Goal: Task Accomplishment & Management: Complete application form

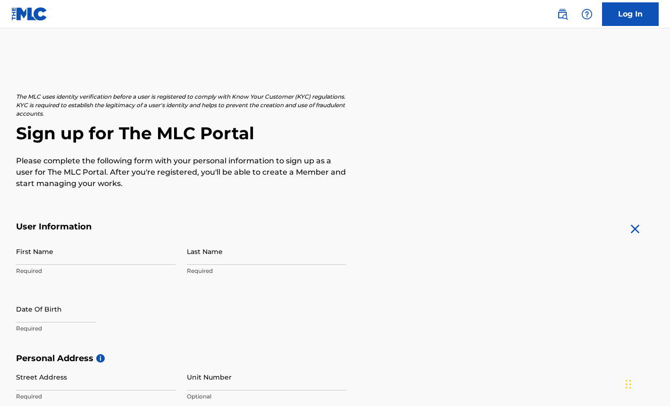
click at [32, 18] on img at bounding box center [29, 14] width 36 height 14
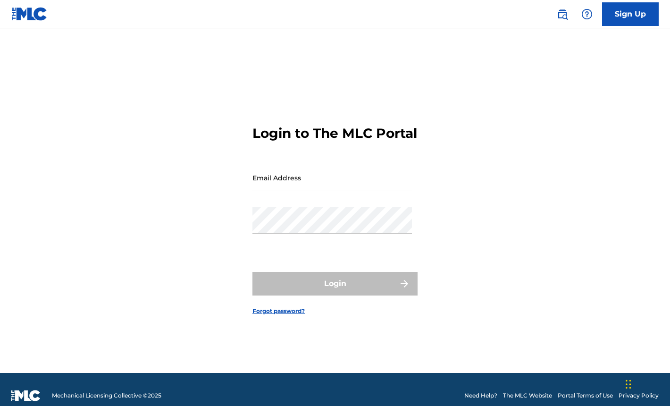
click at [25, 16] on img at bounding box center [29, 14] width 36 height 14
click at [25, 19] on img at bounding box center [29, 14] width 36 height 14
click at [634, 17] on link "Sign Up" at bounding box center [630, 14] width 57 height 24
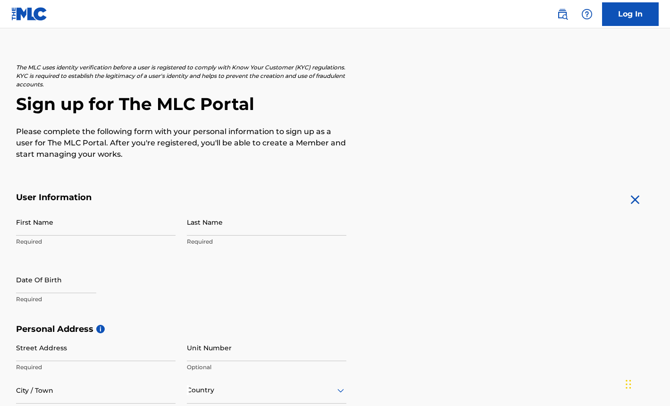
scroll to position [79, 0]
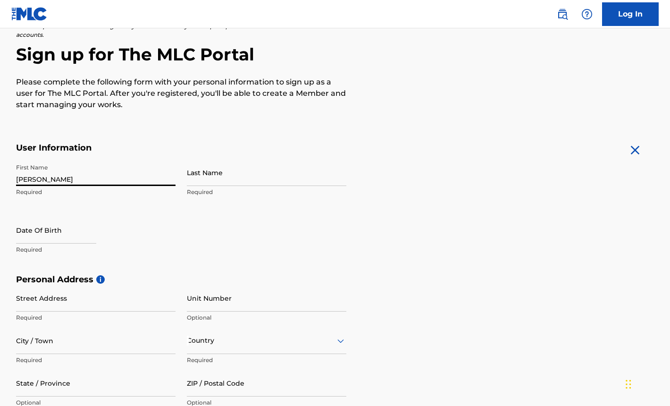
type input "[PERSON_NAME]"
select select "7"
select select "2025"
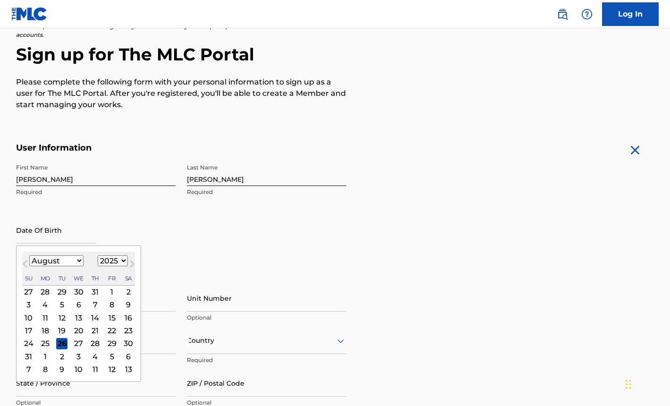
click at [106, 290] on div "1" at bounding box center [111, 291] width 11 height 11
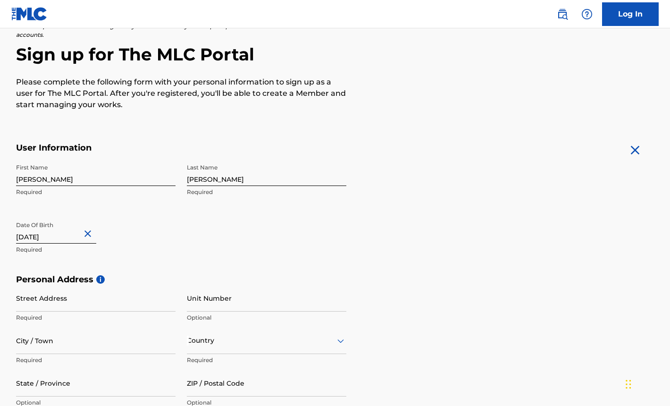
scroll to position [161, 0]
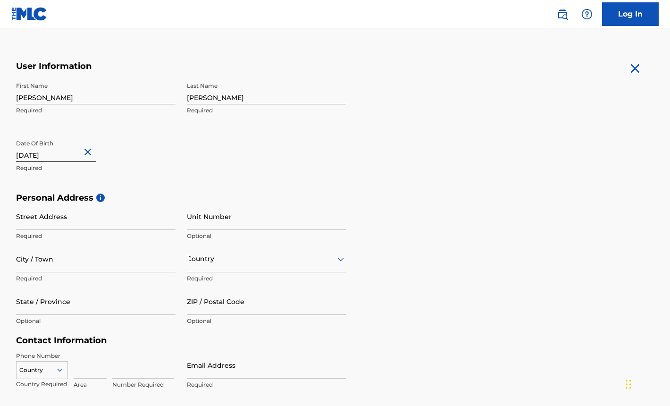
type input "[DATE]"
click at [40, 221] on input "[STREET_ADDRESS]" at bounding box center [96, 216] width 160 height 27
type input "[STREET_ADDRESS]"
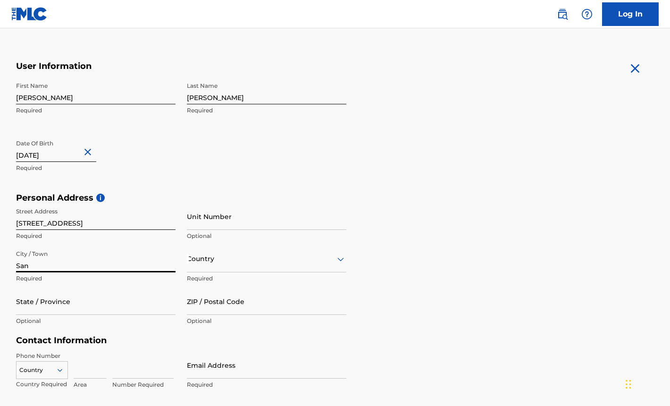
type input "San"
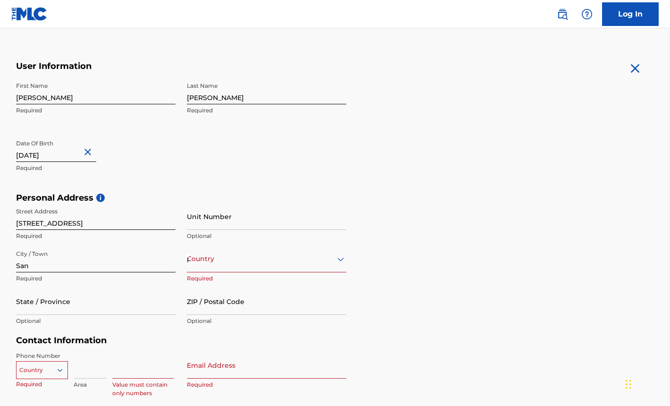
scroll to position [169, 0]
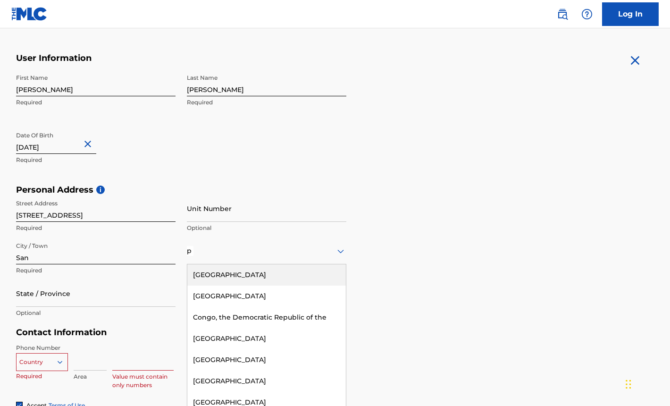
type input "p"
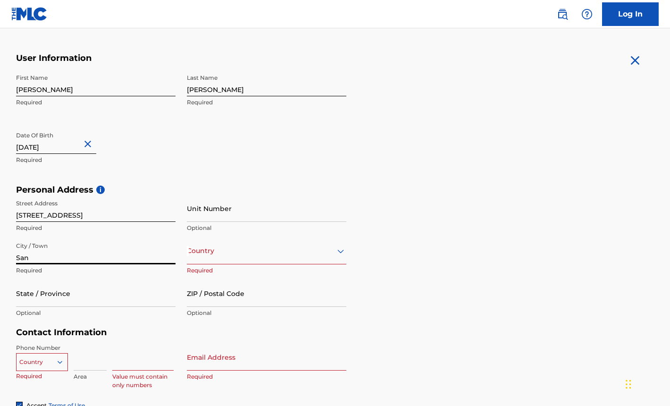
click at [60, 247] on input "San" at bounding box center [96, 250] width 160 height 27
click at [56, 253] on input "San" at bounding box center [96, 250] width 160 height 27
type input "San Pablo"
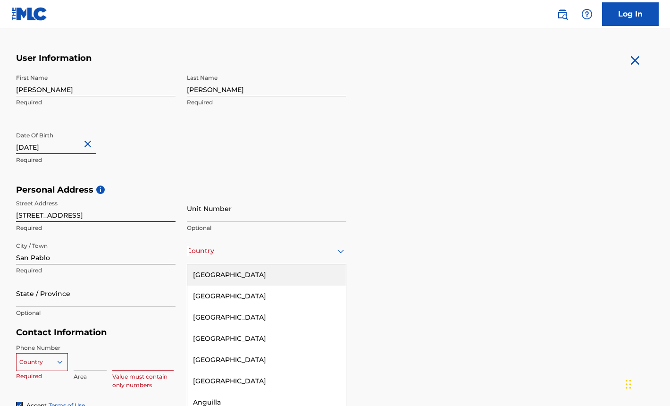
click at [236, 255] on div at bounding box center [267, 251] width 160 height 12
click at [227, 278] on div "[GEOGRAPHIC_DATA]" at bounding box center [266, 274] width 159 height 21
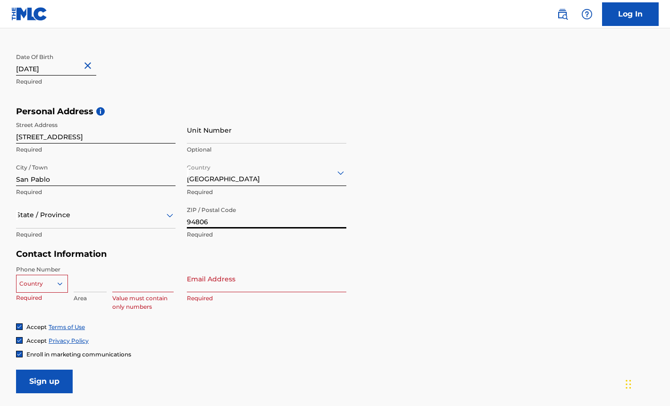
scroll to position [313, 0]
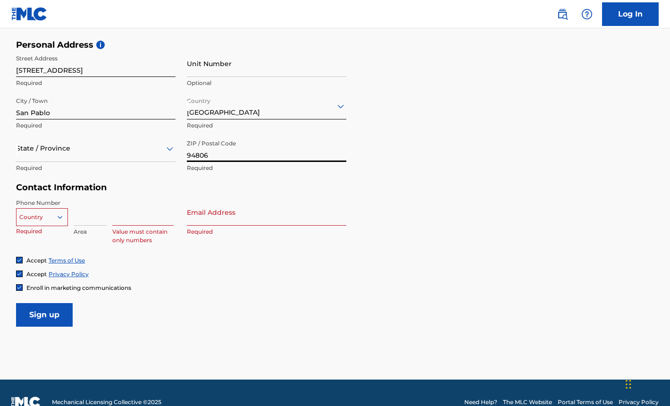
type input "94806"
click at [52, 212] on div at bounding box center [42, 217] width 51 height 10
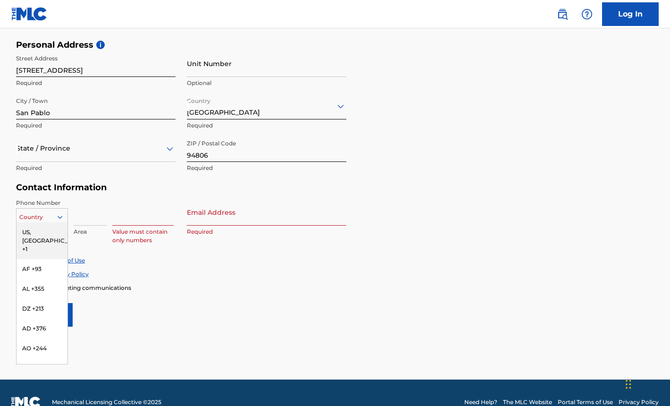
click at [108, 215] on div "US, [GEOGRAPHIC_DATA] +1, 1 of 216. 216 results available. Use Up and Down to c…" at bounding box center [96, 220] width 160 height 42
click at [34, 217] on div at bounding box center [42, 217] width 51 height 10
click at [37, 232] on div "US, [GEOGRAPHIC_DATA] +1" at bounding box center [42, 240] width 51 height 37
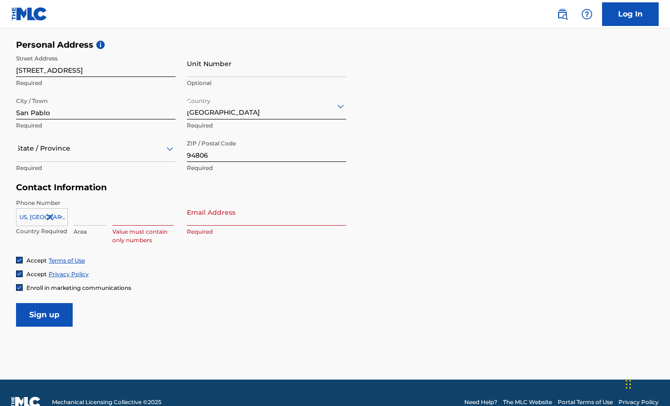
click at [78, 215] on input at bounding box center [90, 212] width 33 height 27
type input "510"
type input "3235389"
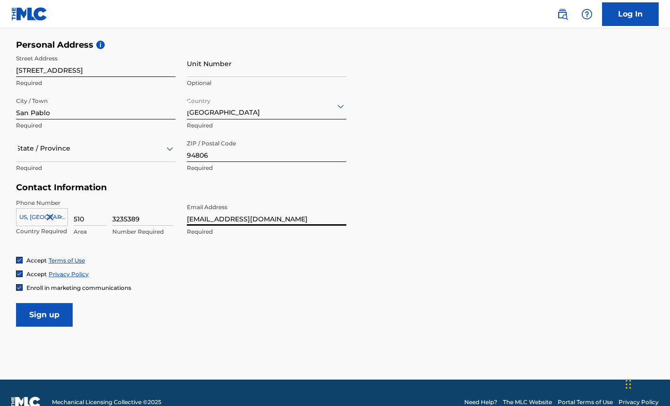
scroll to position [130, 0]
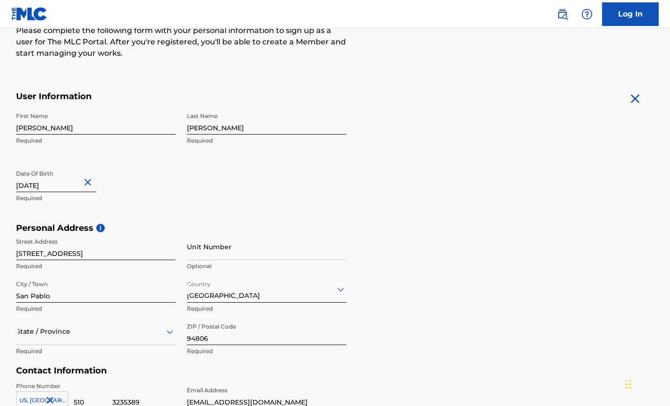
type input "[EMAIL_ADDRESS][DOMAIN_NAME]"
click at [237, 250] on input "Unit Number" at bounding box center [267, 246] width 160 height 27
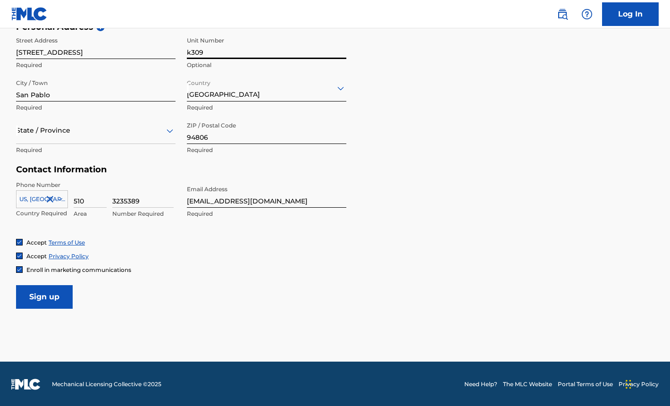
type input "k309"
click at [61, 289] on input "Sign up" at bounding box center [44, 297] width 57 height 24
click at [95, 135] on div at bounding box center [96, 131] width 160 height 12
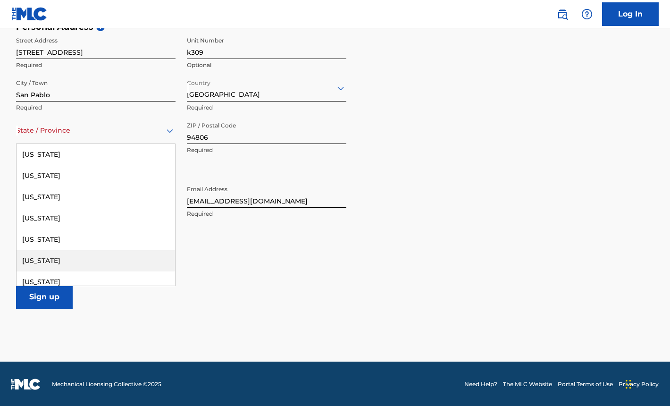
click at [61, 256] on div "[US_STATE]" at bounding box center [96, 260] width 159 height 21
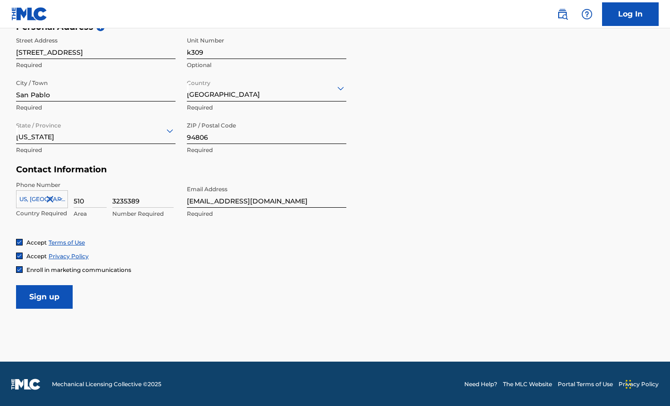
click at [59, 284] on form "User Information First Name [PERSON_NAME] Required Last Name [PERSON_NAME] Jr R…" at bounding box center [335, 99] width 638 height 419
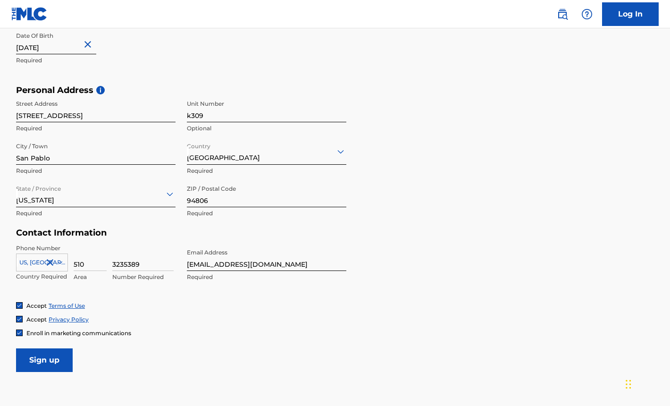
scroll to position [287, 0]
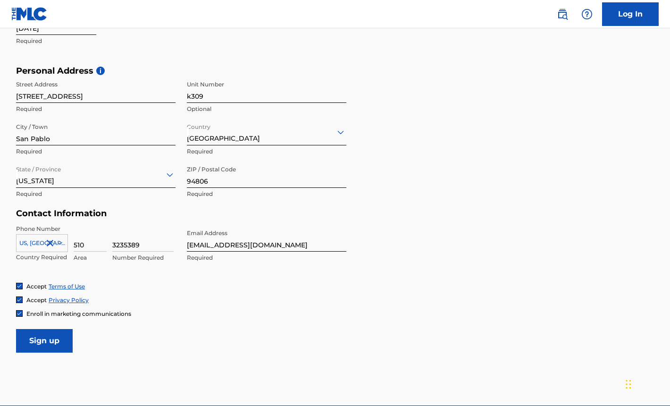
click at [64, 332] on input "Sign up" at bounding box center [44, 341] width 57 height 24
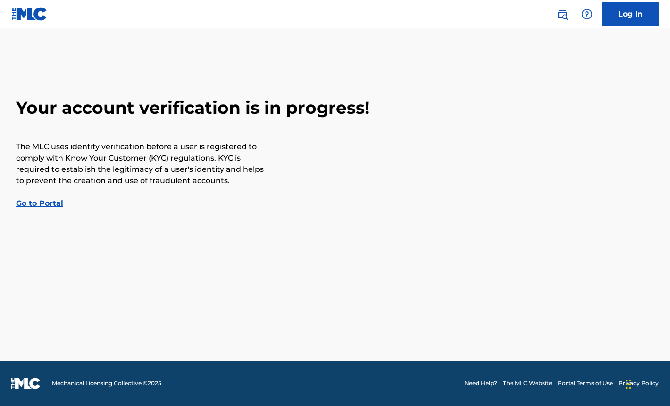
click at [34, 200] on link "Go to Portal" at bounding box center [39, 203] width 47 height 9
